Goal: Find contact information: Find contact information

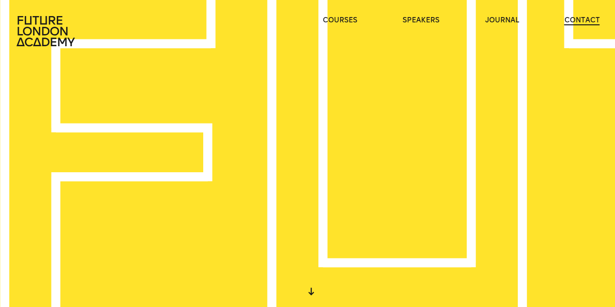
click at [569, 20] on link "contact" at bounding box center [581, 21] width 35 height 10
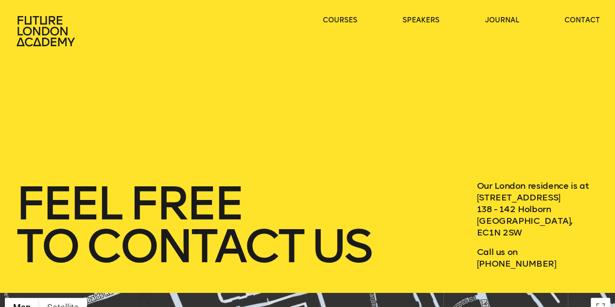
drag, startPoint x: 552, startPoint y: 263, endPoint x: 463, endPoint y: 261, distance: 89.4
click at [463, 261] on div "feel free to contact us Our London residence is at [STREET_ADDRESS] Call us on …" at bounding box center [308, 224] width 584 height 89
copy p "[PHONE_NUMBER]"
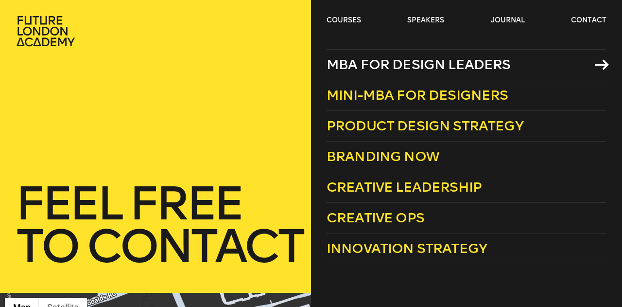
click at [393, 63] on span "MBA for Design Leaders" at bounding box center [419, 64] width 184 height 16
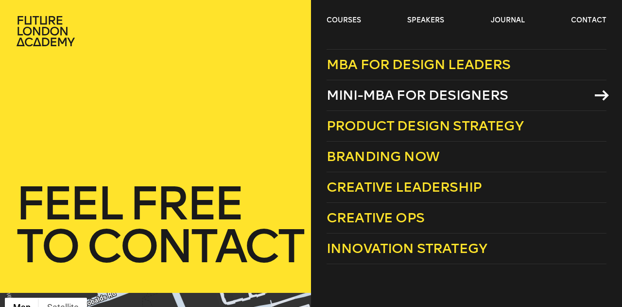
click at [395, 80] on link "Mini-MBA for Designers" at bounding box center [467, 95] width 280 height 31
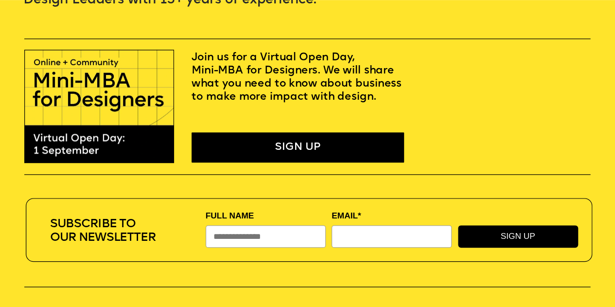
scroll to position [243, 0]
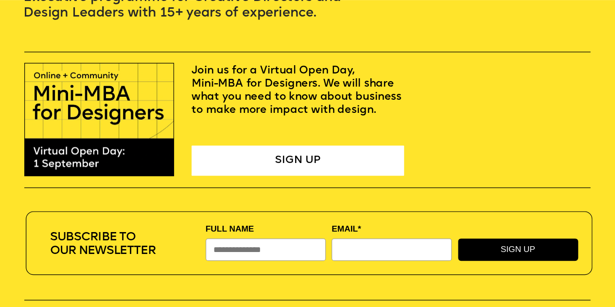
click at [271, 170] on div "SIGN UP" at bounding box center [297, 160] width 212 height 30
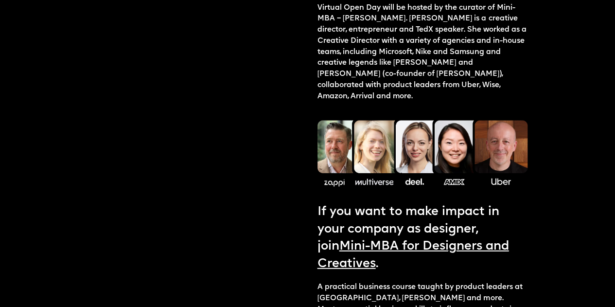
scroll to position [1118, 0]
